Goal: Task Accomplishment & Management: Use online tool/utility

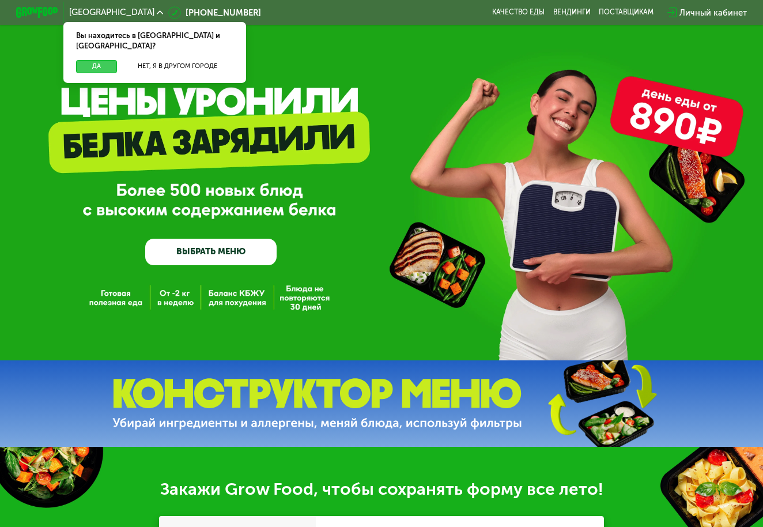
click at [101, 60] on button "Да" at bounding box center [96, 66] width 41 height 13
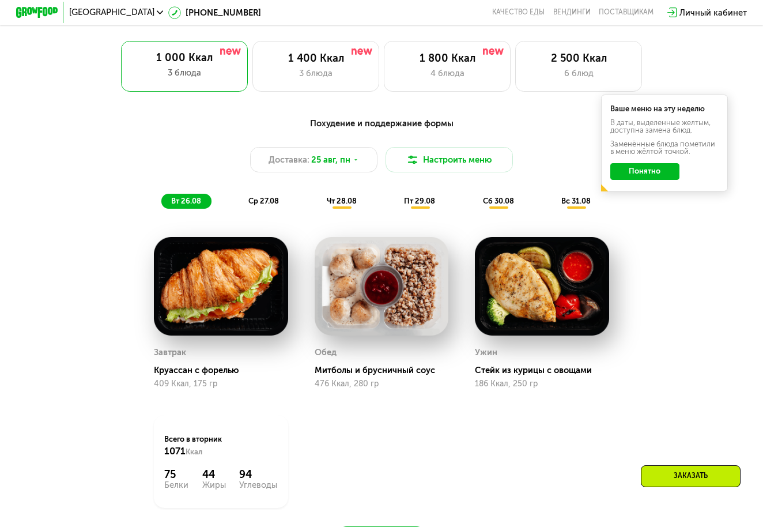
scroll to position [491, 0]
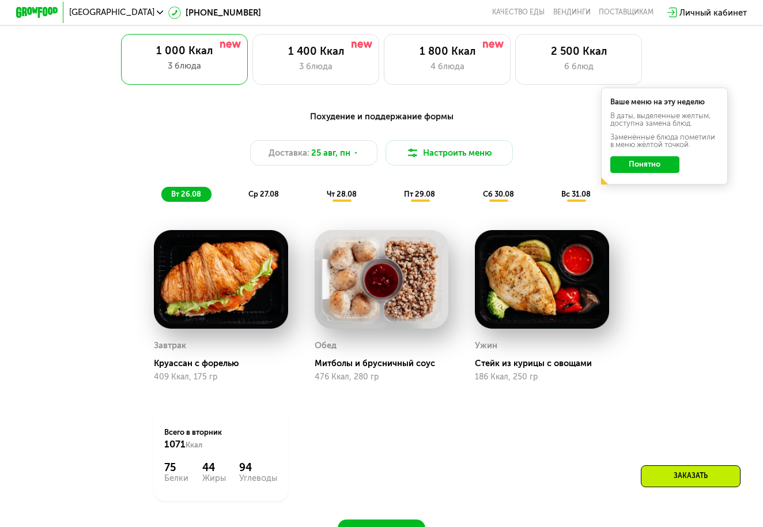
click at [644, 162] on button "Понятно" at bounding box center [644, 164] width 69 height 17
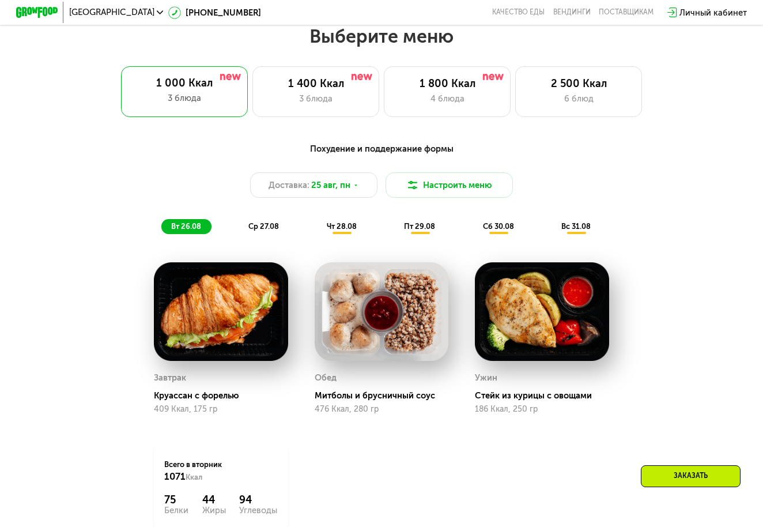
scroll to position [455, 0]
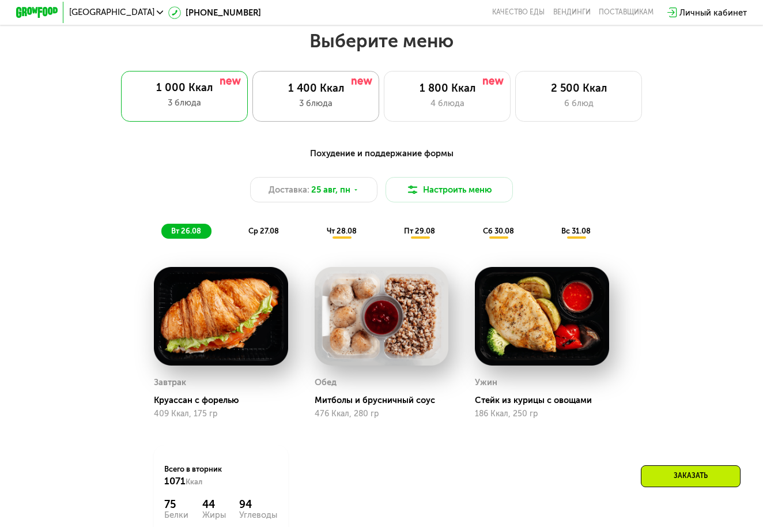
click at [361, 105] on div "3 блюда" at bounding box center [315, 103] width 105 height 13
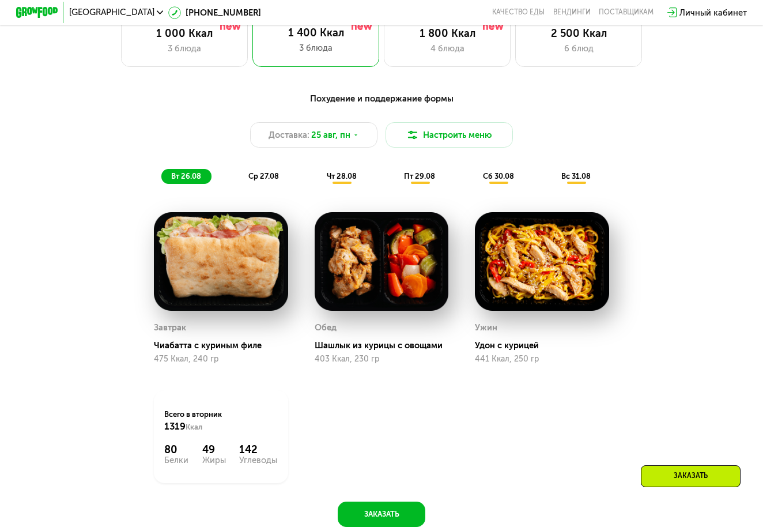
scroll to position [513, 0]
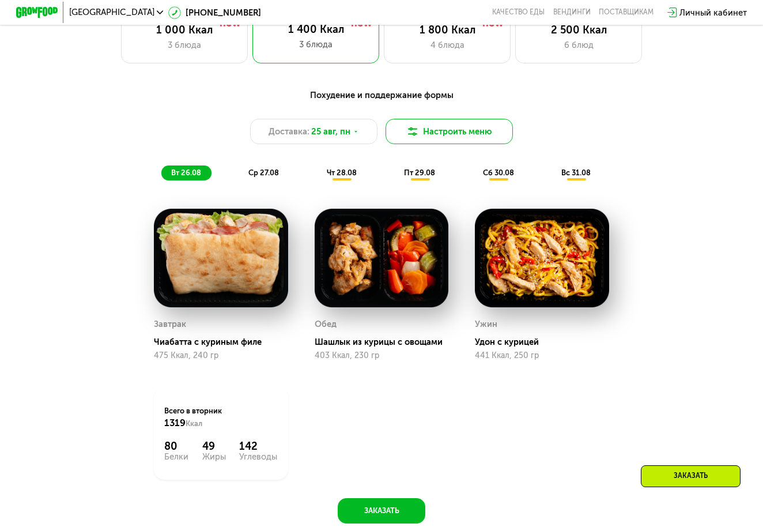
click at [440, 138] on button "Настроить меню" at bounding box center [448, 131] width 127 height 25
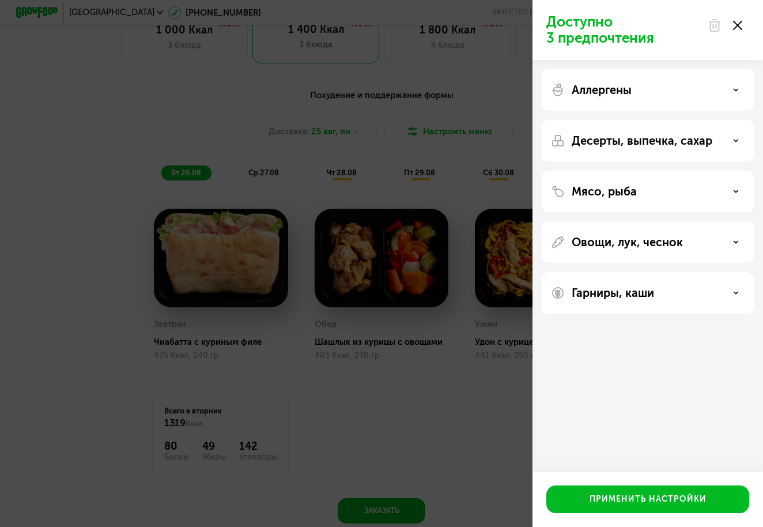
click at [597, 94] on p "Аллергены" at bounding box center [601, 90] width 60 height 14
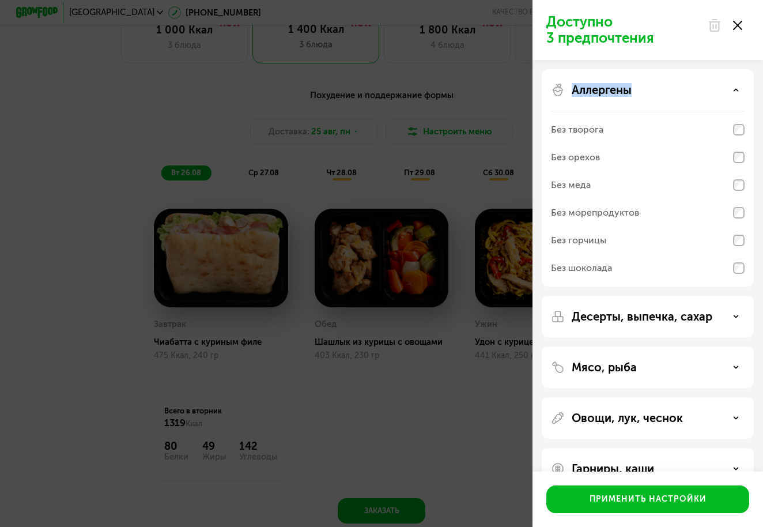
click at [597, 94] on p "Аллергены" at bounding box center [601, 90] width 60 height 14
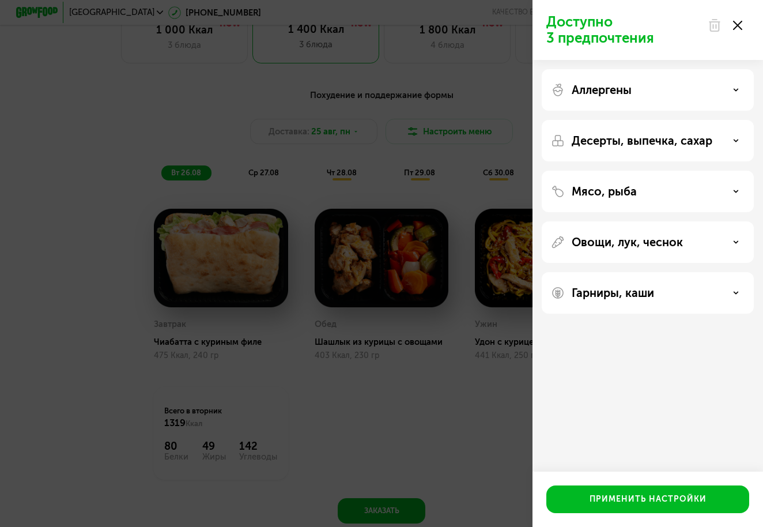
click at [593, 221] on div "Мясо, рыба" at bounding box center [648, 241] width 212 height 41
click at [595, 221] on div "Мясо, рыба" at bounding box center [648, 241] width 212 height 41
click at [597, 191] on p "Мясо, рыба" at bounding box center [603, 191] width 65 height 14
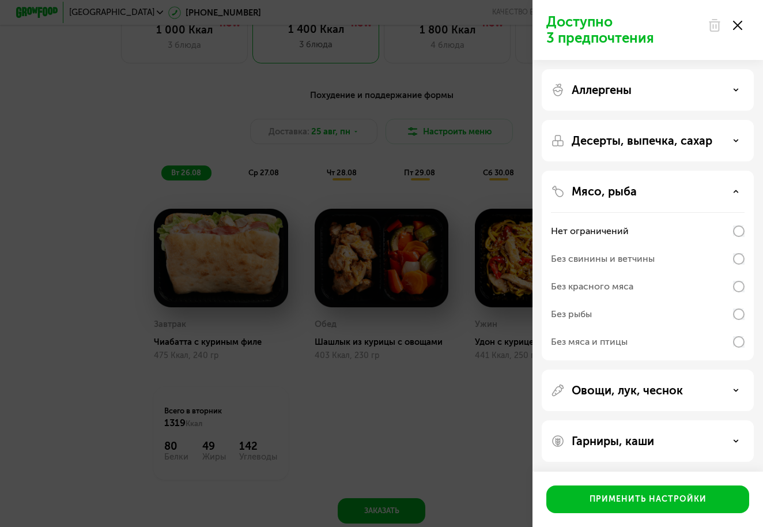
click at [604, 328] on div "Без рыбы" at bounding box center [648, 342] width 194 height 28
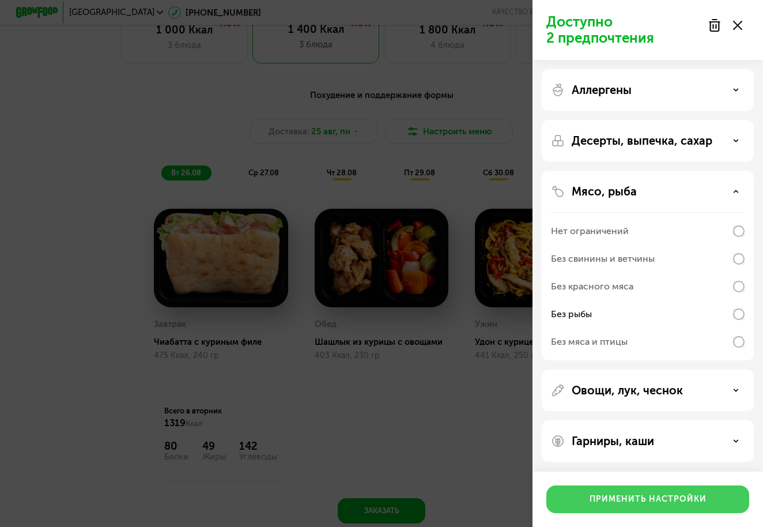
click at [610, 496] on div "Применить настройки" at bounding box center [647, 499] width 117 height 12
